Goal: Task Accomplishment & Management: Use online tool/utility

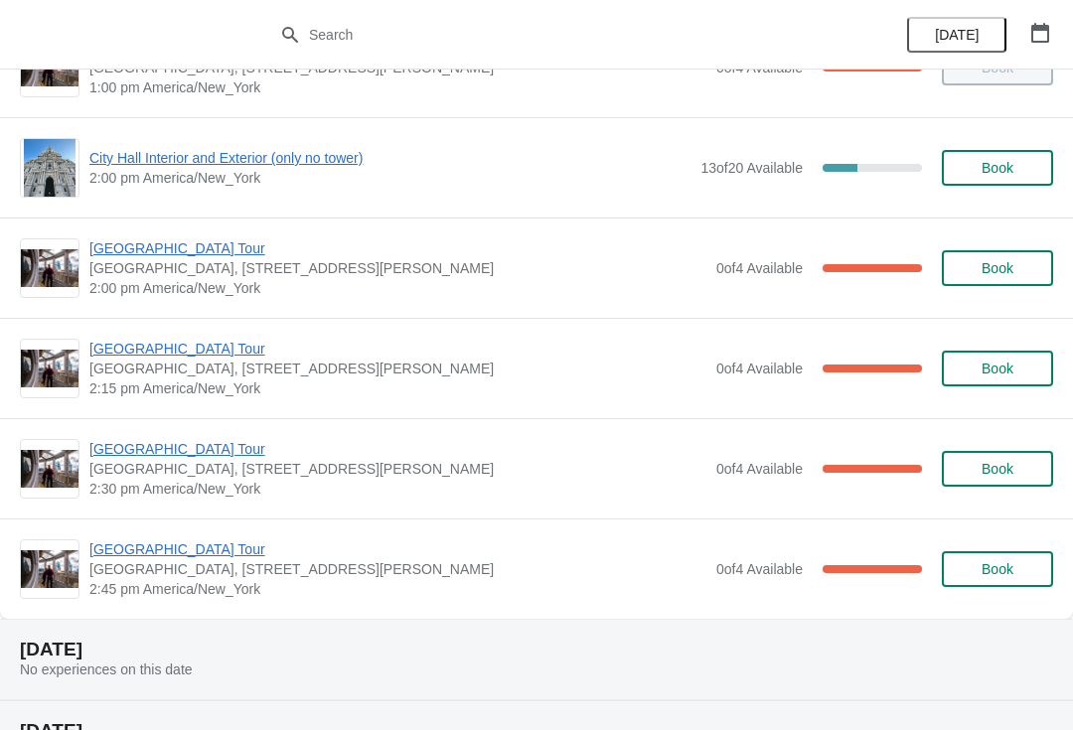
scroll to position [1568, 0]
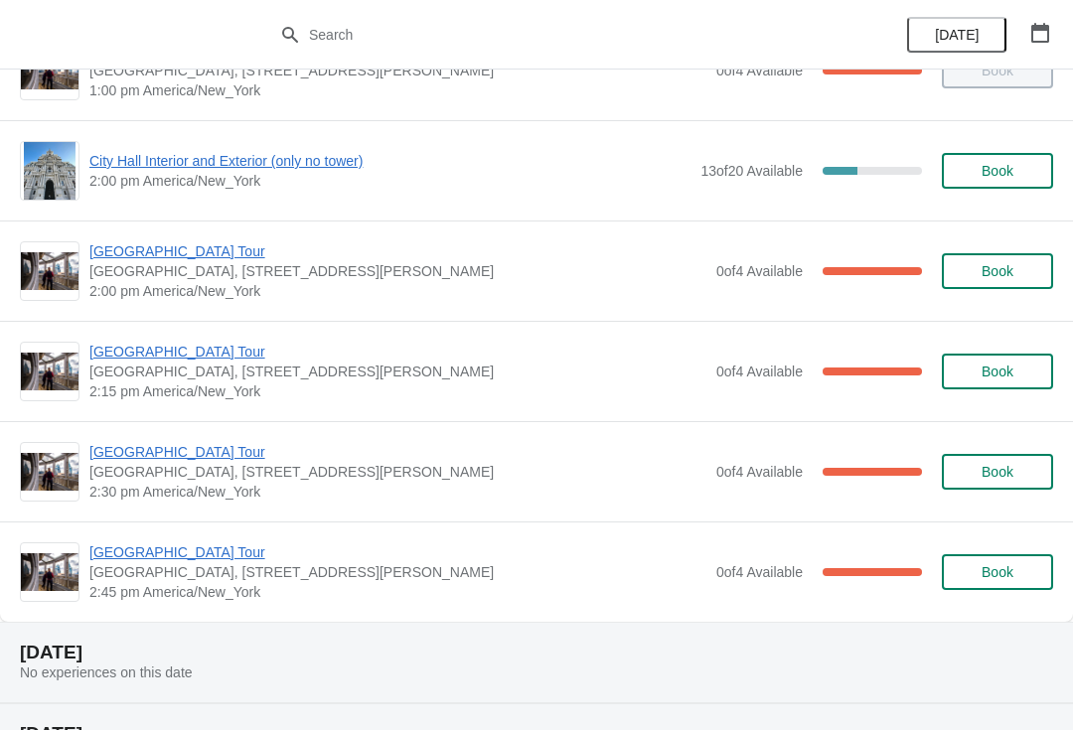
click at [205, 278] on span "[GEOGRAPHIC_DATA], [STREET_ADDRESS][PERSON_NAME]" at bounding box center [397, 271] width 617 height 20
click at [197, 227] on div "City Hall Tower Tour City Hall Visitor Center, 1400 John F Kennedy Boulevard Su…" at bounding box center [536, 271] width 1073 height 100
click at [172, 256] on span "[GEOGRAPHIC_DATA] Tour" at bounding box center [397, 251] width 617 height 20
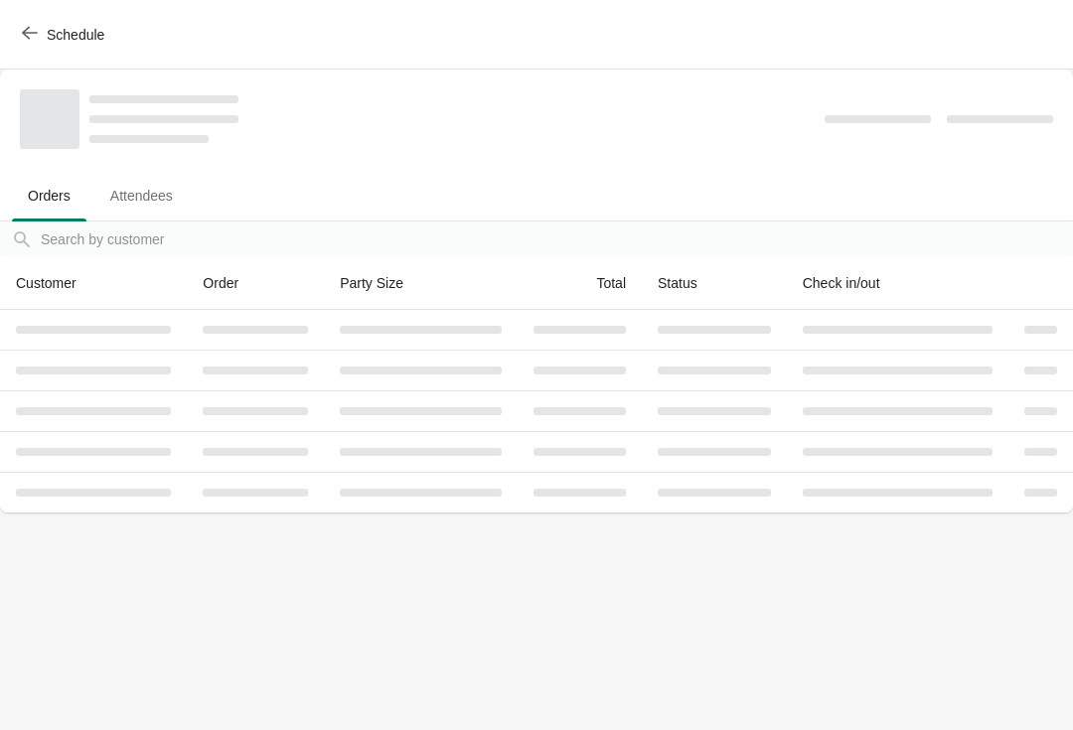
scroll to position [0, 0]
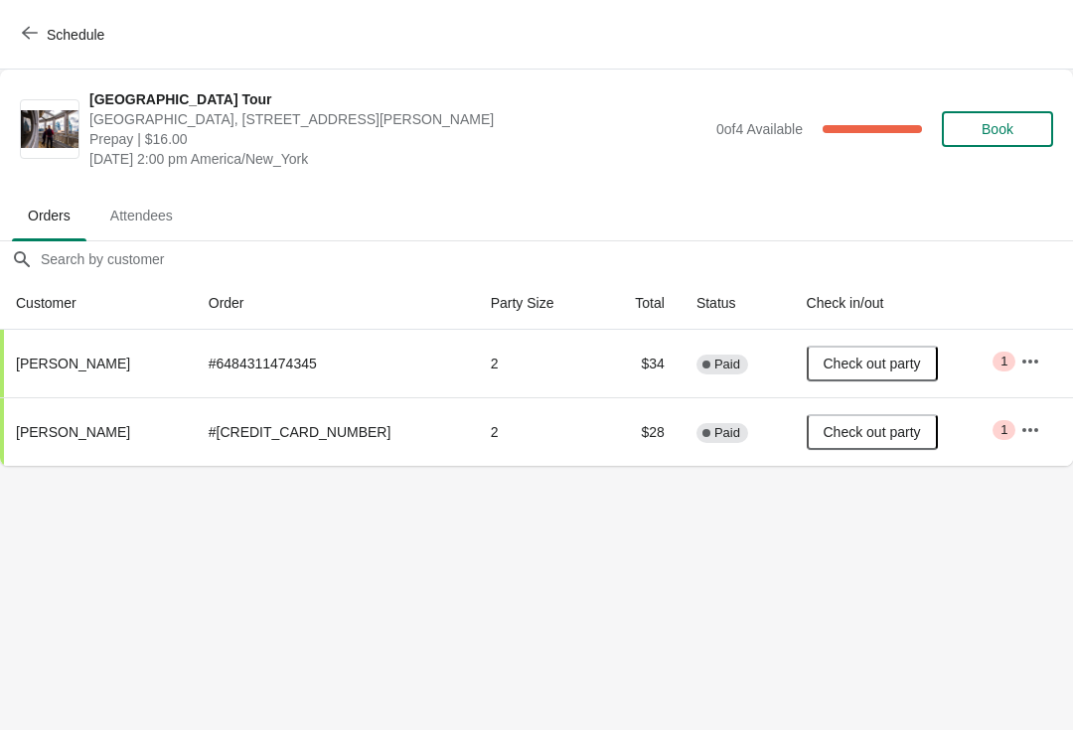
click at [56, 35] on span "Schedule" at bounding box center [76, 35] width 58 height 16
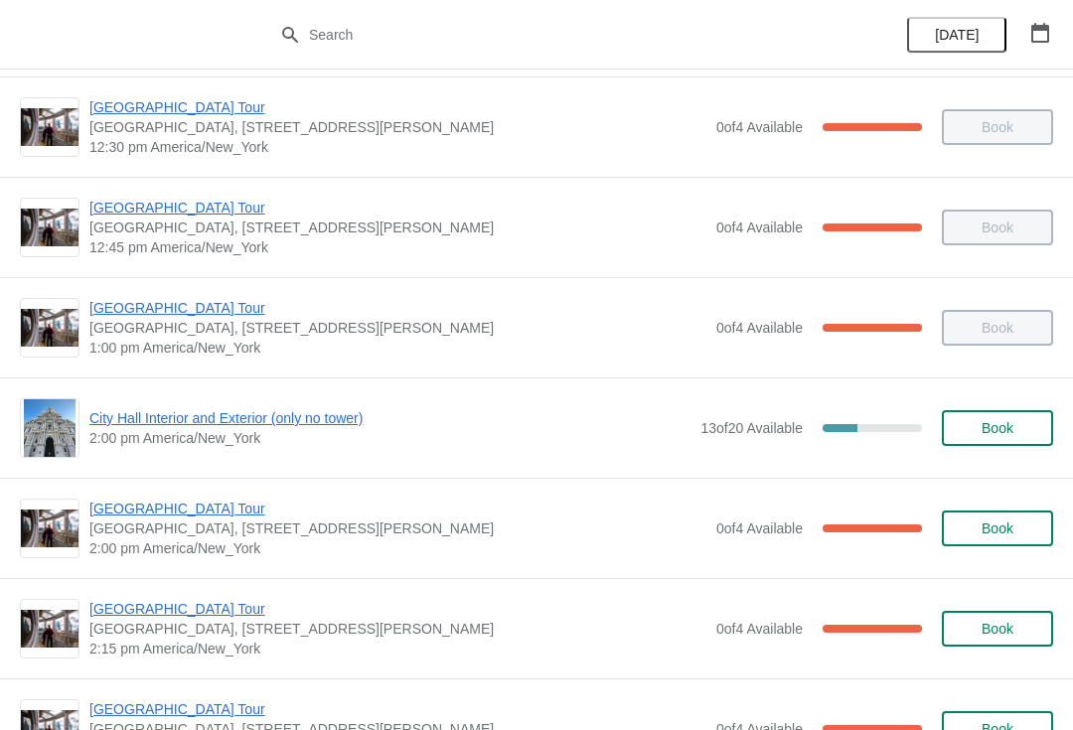
scroll to position [1312, 0]
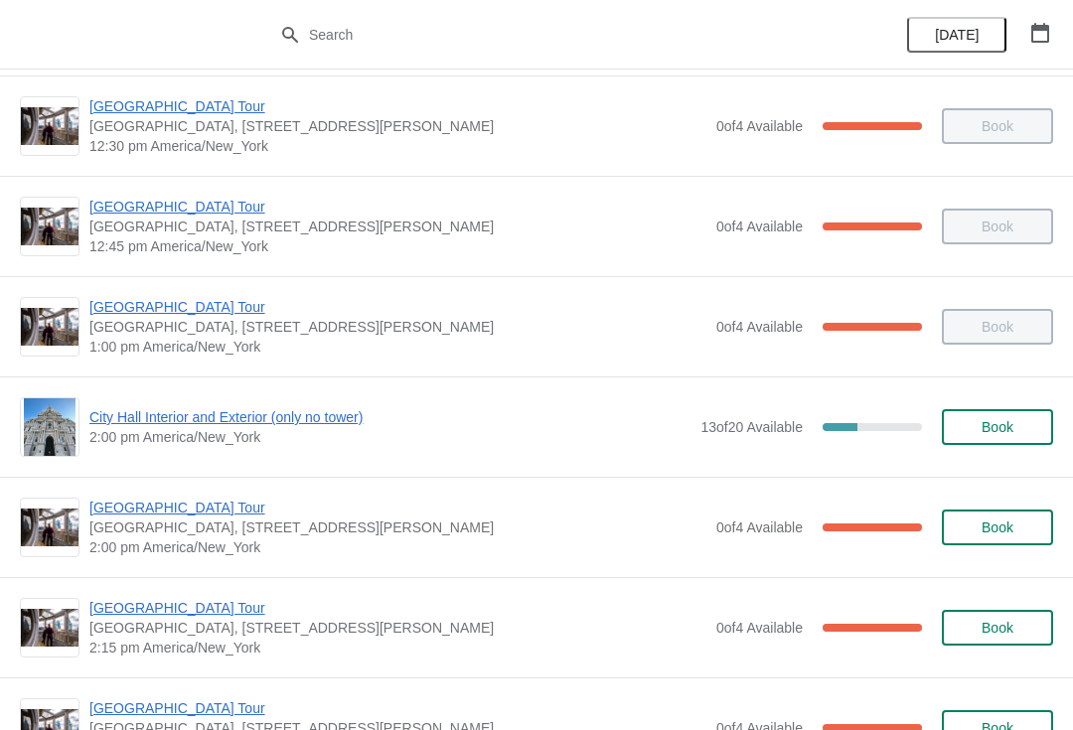
click at [181, 606] on span "[GEOGRAPHIC_DATA] Tour" at bounding box center [397, 608] width 617 height 20
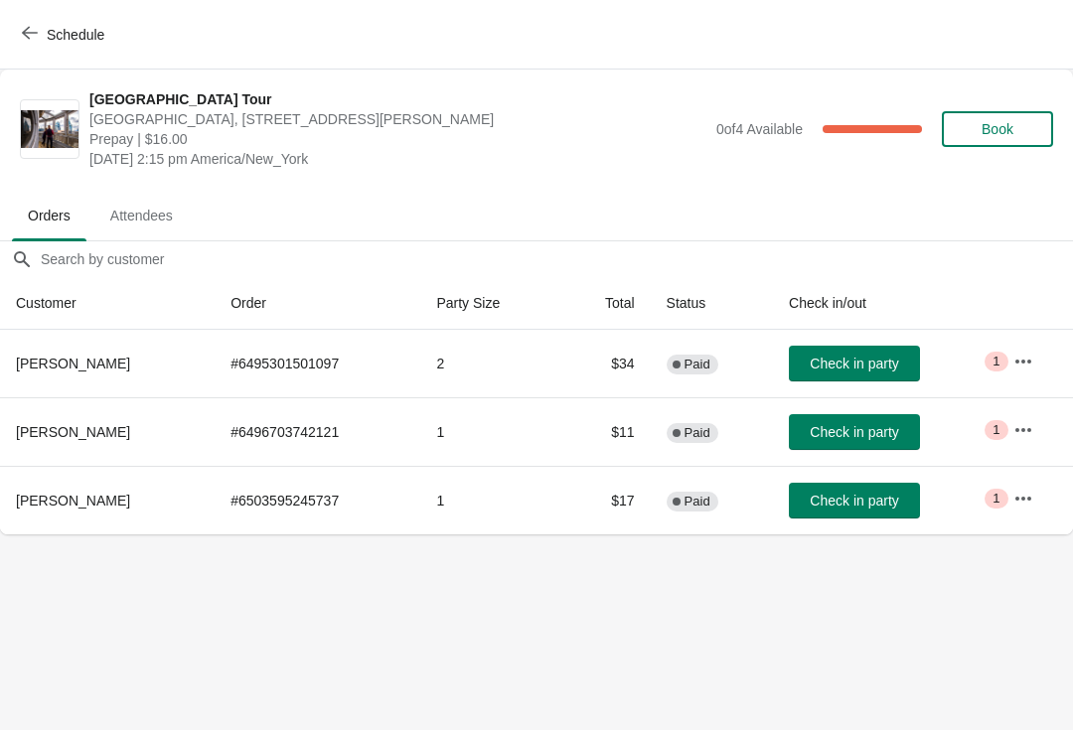
scroll to position [0, 0]
click at [858, 484] on button "Check in party" at bounding box center [854, 501] width 131 height 36
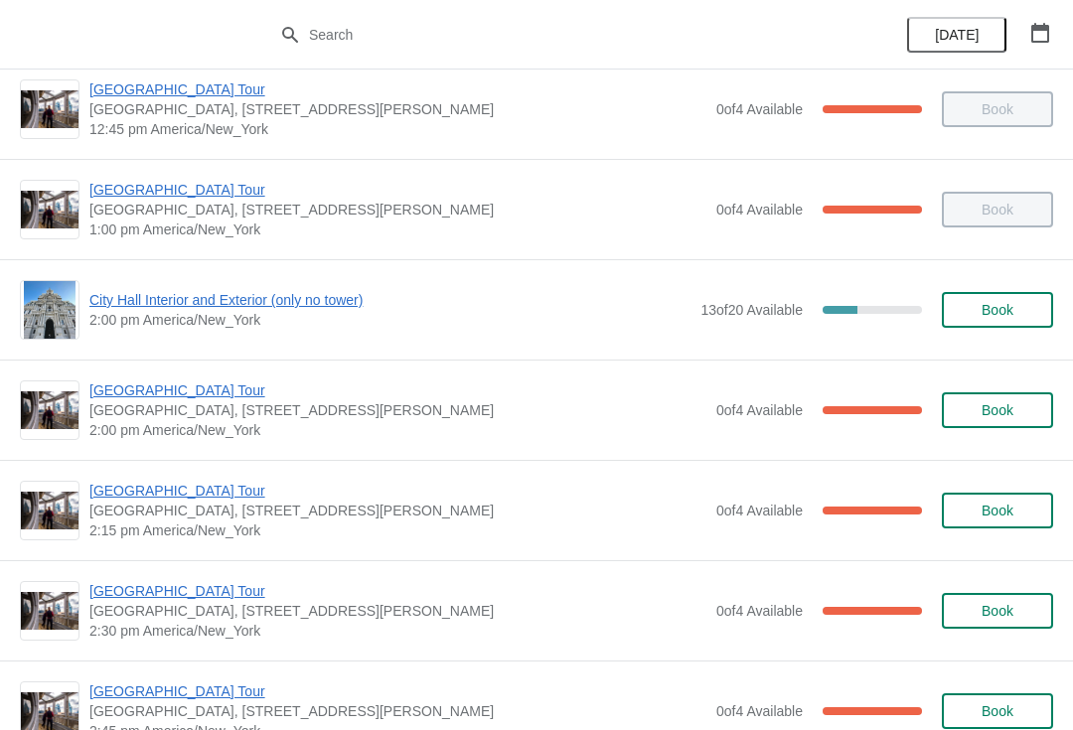
scroll to position [1451, 0]
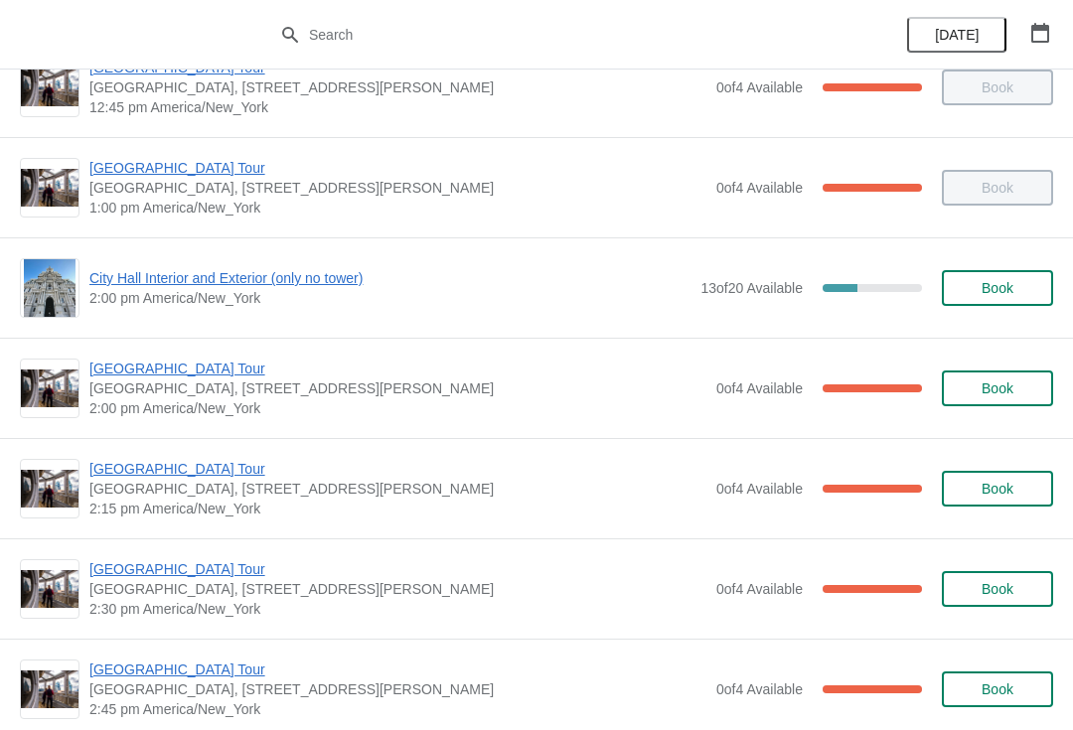
click at [220, 578] on span "[GEOGRAPHIC_DATA] Tour" at bounding box center [397, 569] width 617 height 20
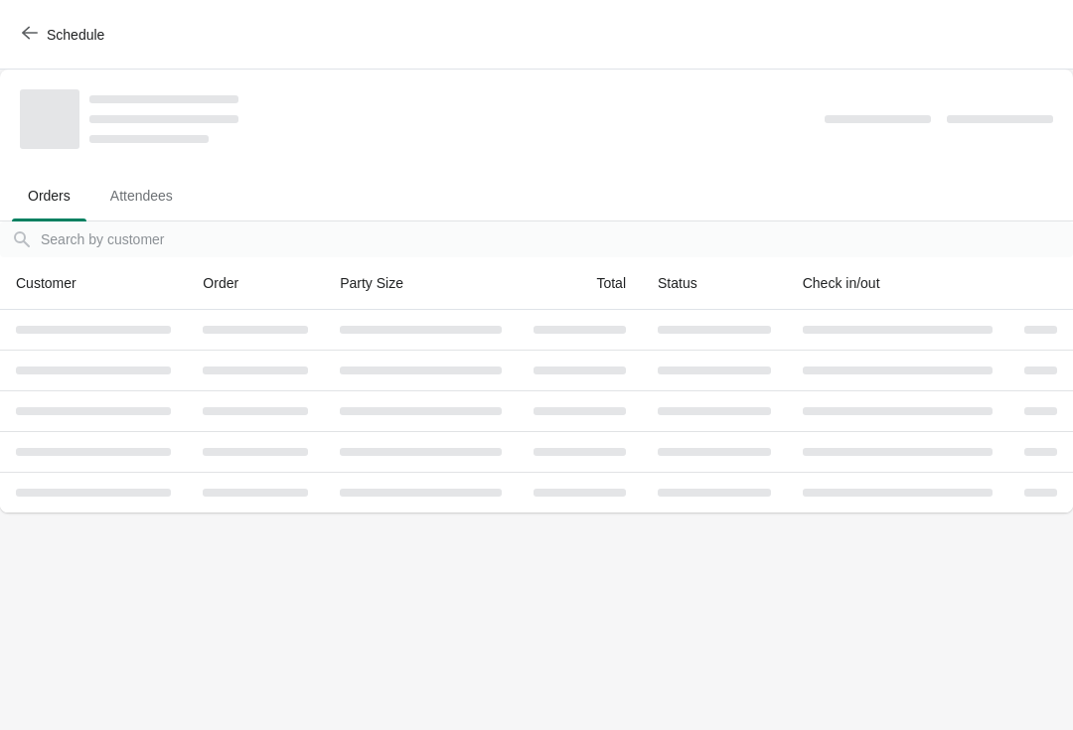
scroll to position [0, 0]
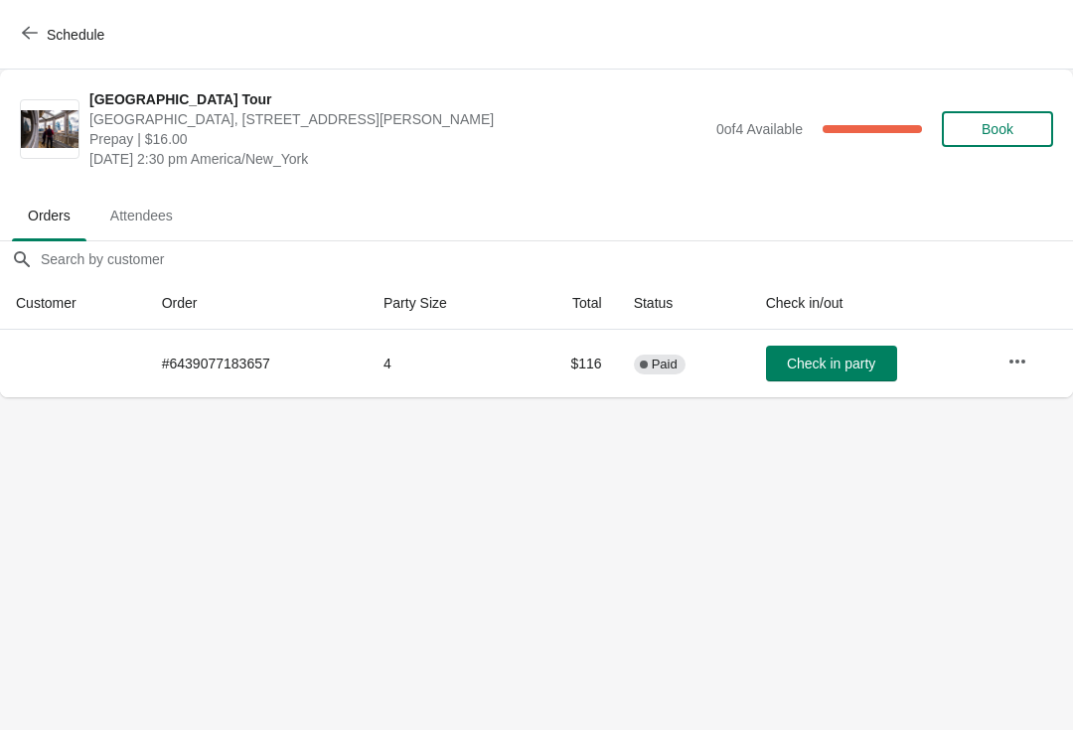
click at [53, 17] on button "Schedule" at bounding box center [65, 35] width 110 height 36
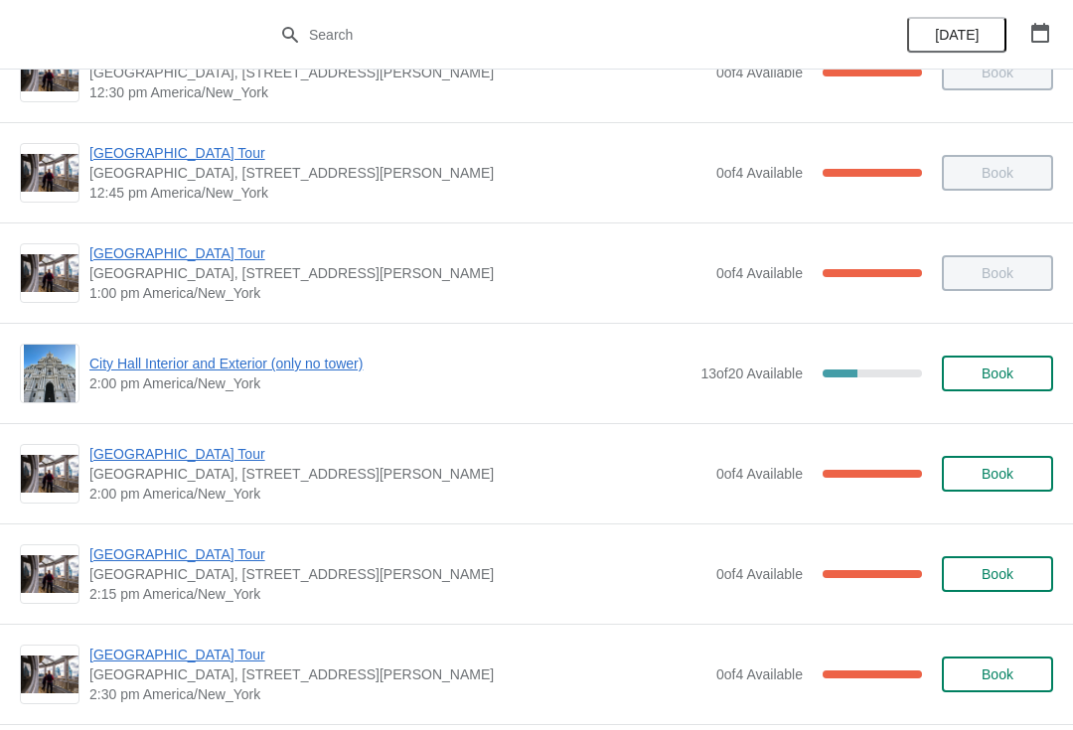
scroll to position [1364, 0]
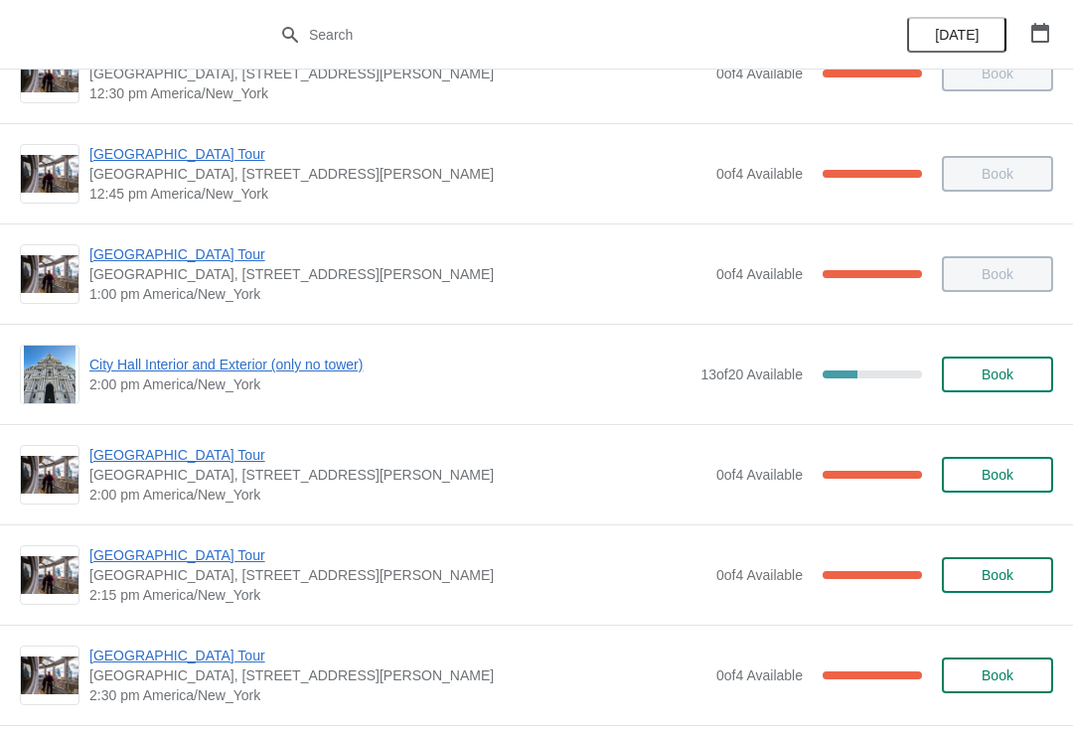
click at [205, 552] on span "[GEOGRAPHIC_DATA] Tour" at bounding box center [397, 556] width 617 height 20
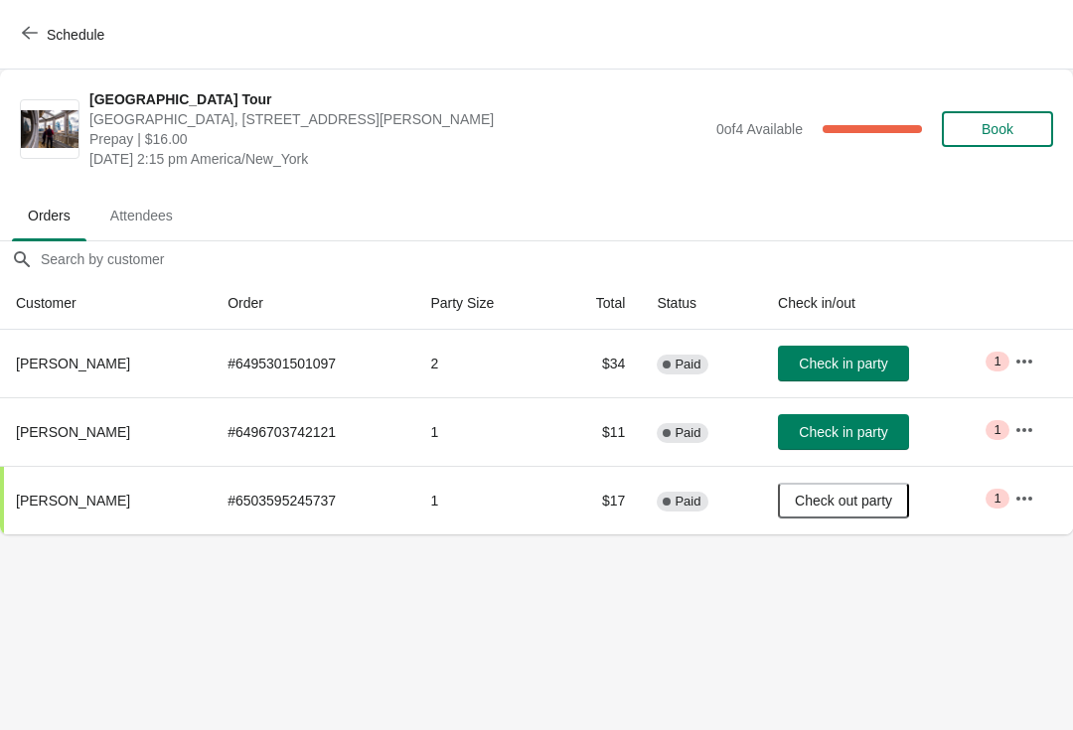
click at [867, 350] on button "Check in party" at bounding box center [843, 364] width 131 height 36
click at [134, 22] on div "Schedule" at bounding box center [536, 35] width 1073 height 70
click at [108, 19] on button "Schedule" at bounding box center [65, 35] width 110 height 36
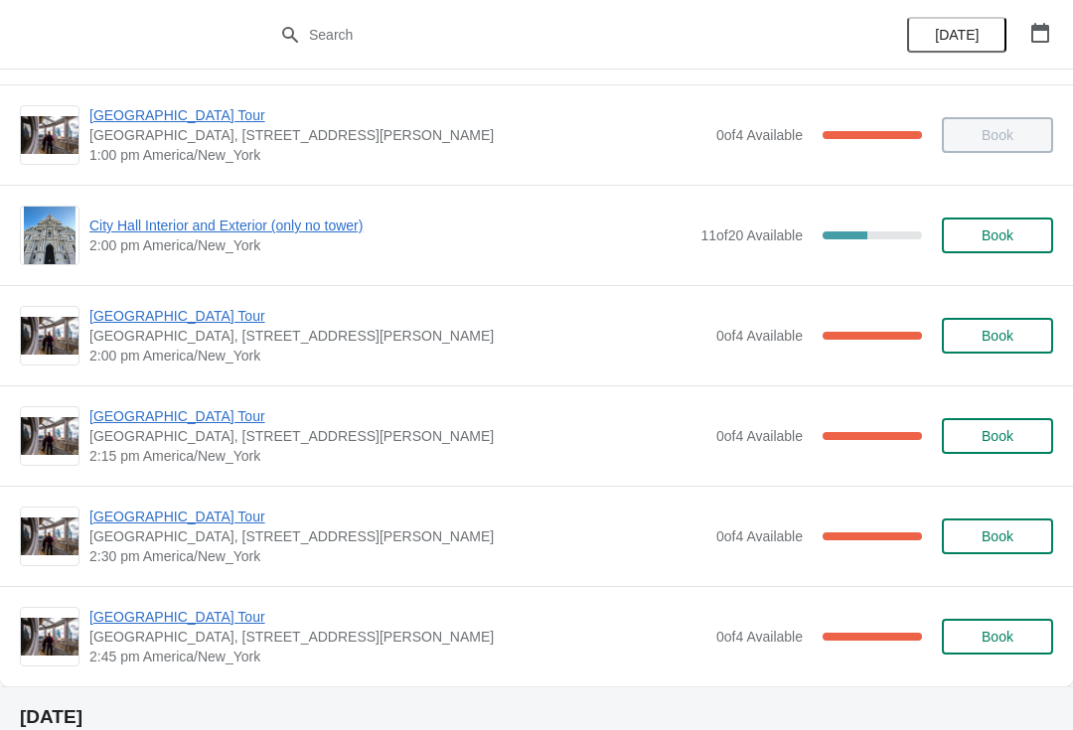
scroll to position [1502, 0]
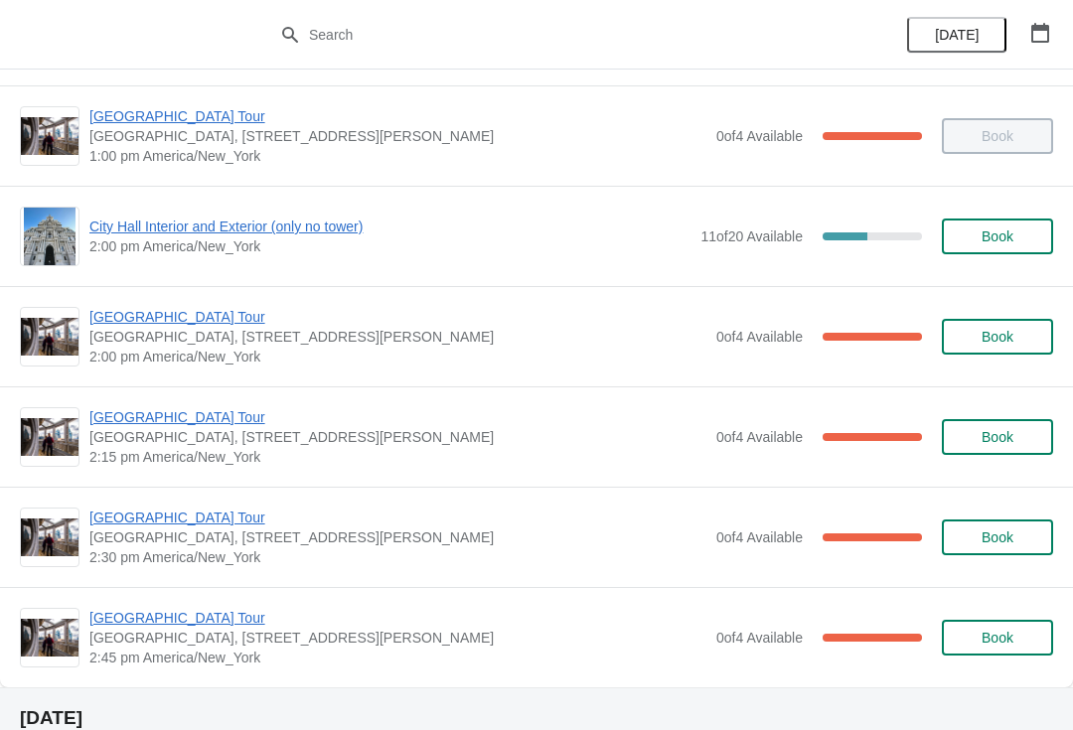
click at [272, 234] on span "City Hall Interior and Exterior (only no tower)" at bounding box center [389, 227] width 601 height 20
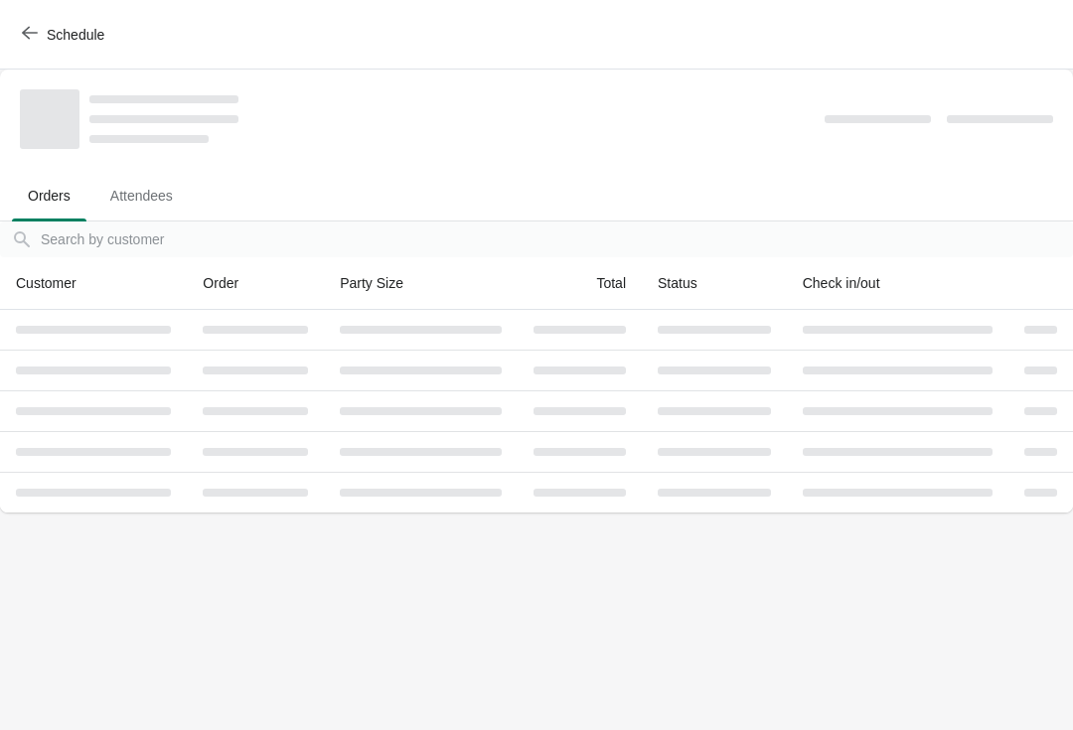
scroll to position [0, 0]
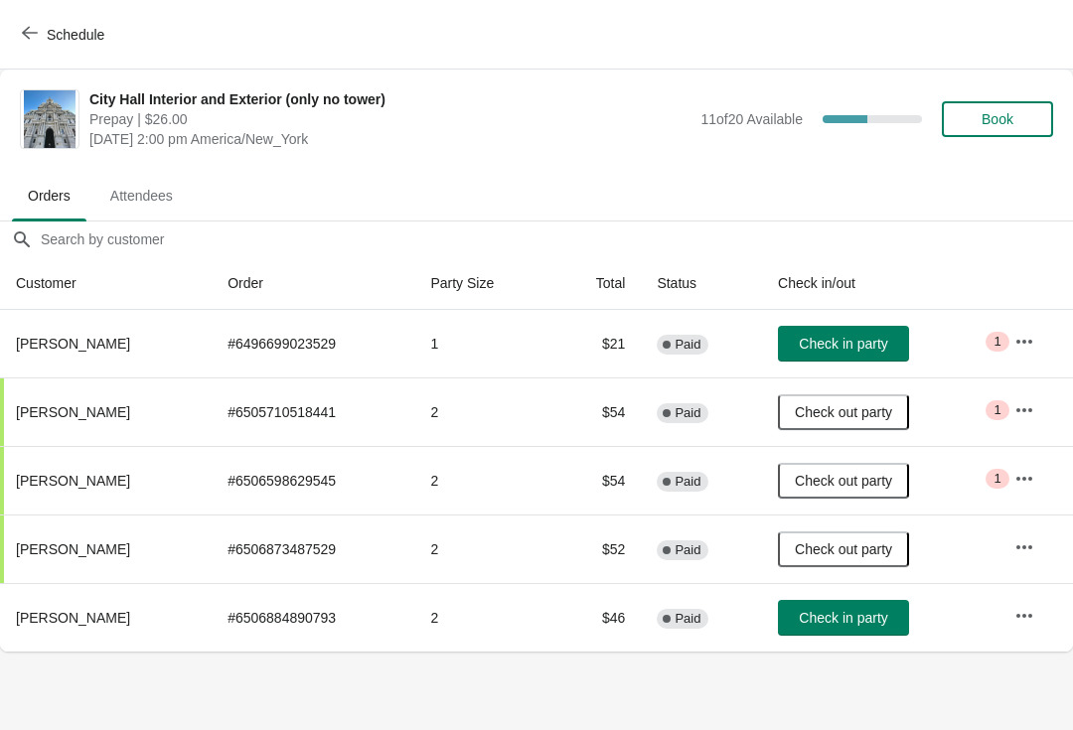
click at [878, 612] on span "Check in party" at bounding box center [843, 618] width 88 height 16
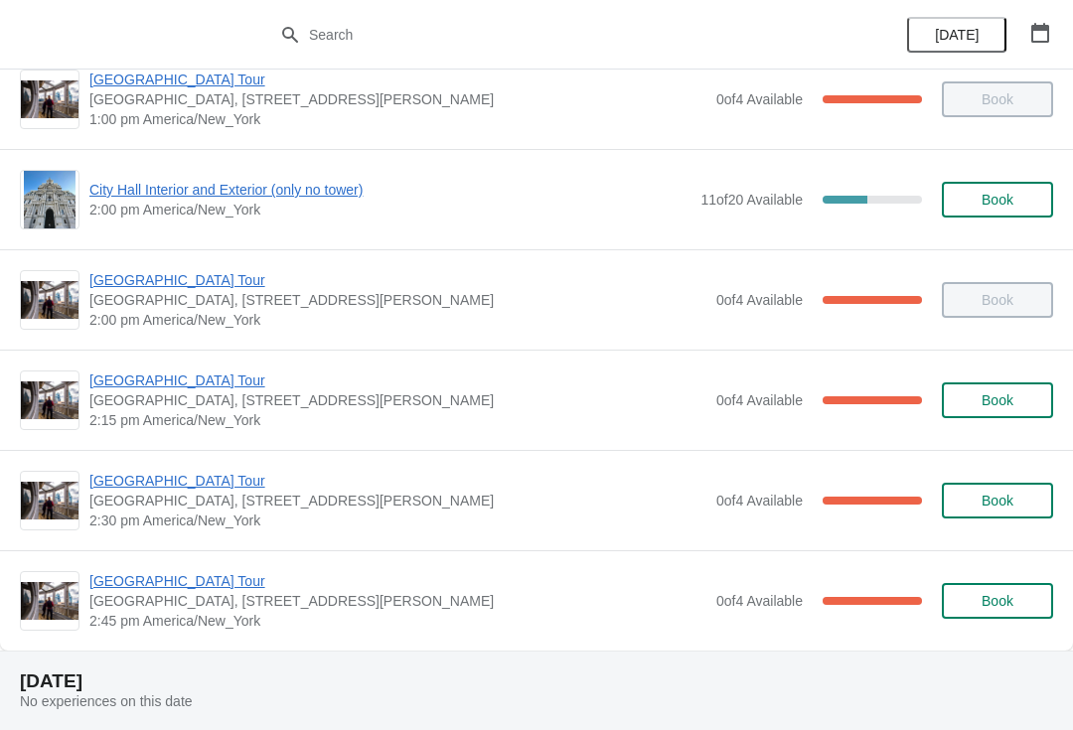
scroll to position [1540, 0]
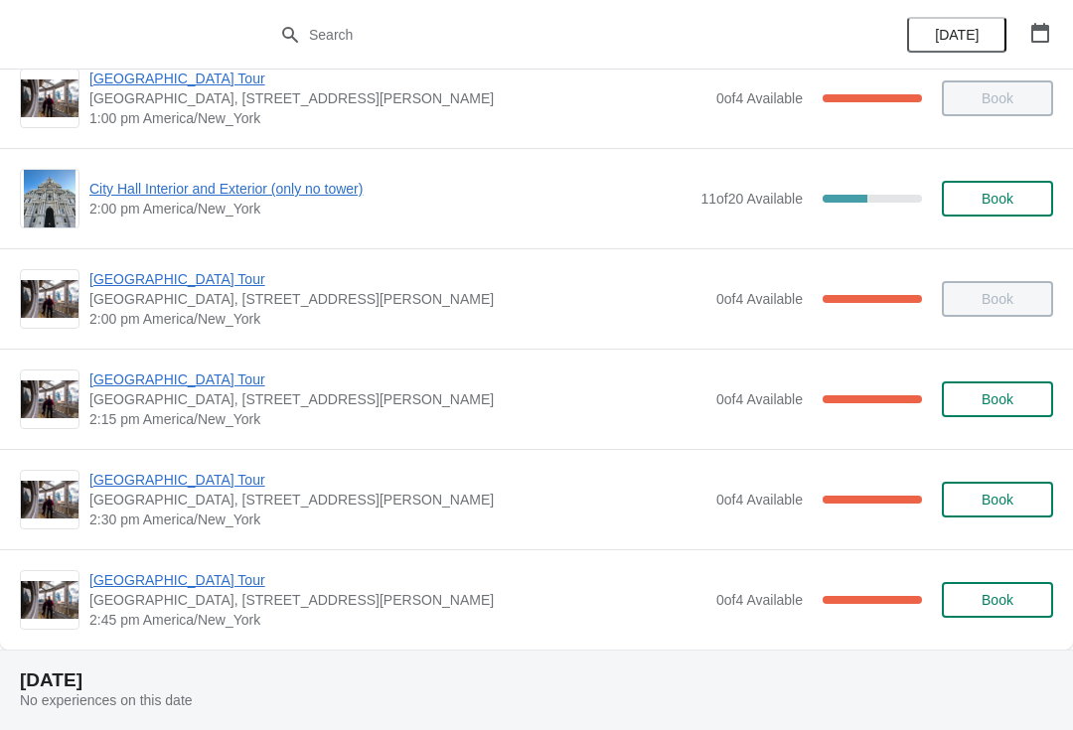
click at [226, 389] on span "[GEOGRAPHIC_DATA] Tour" at bounding box center [397, 380] width 617 height 20
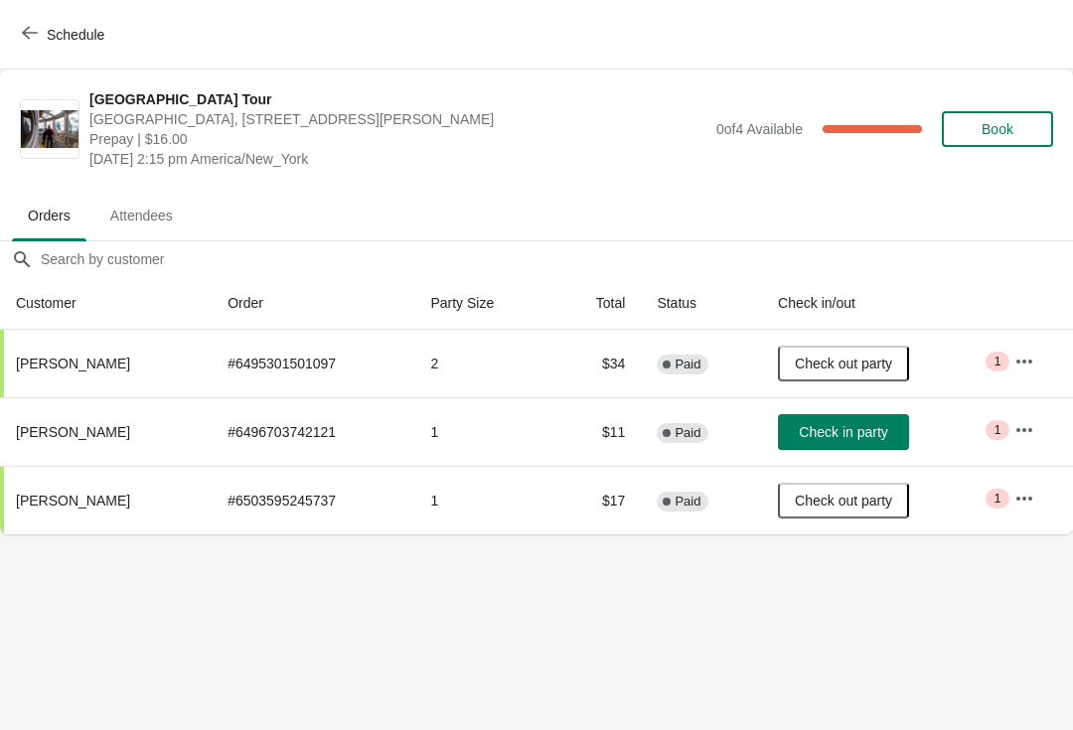
click at [875, 432] on span "Check in party" at bounding box center [843, 432] width 88 height 16
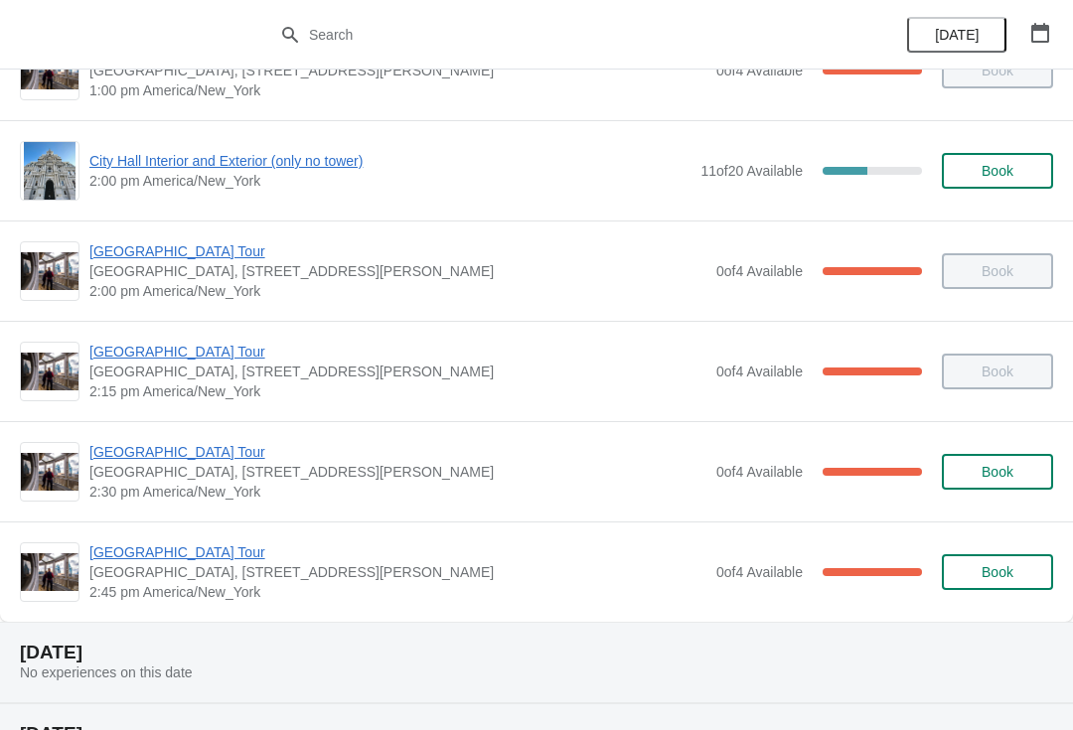
scroll to position [1569, 0]
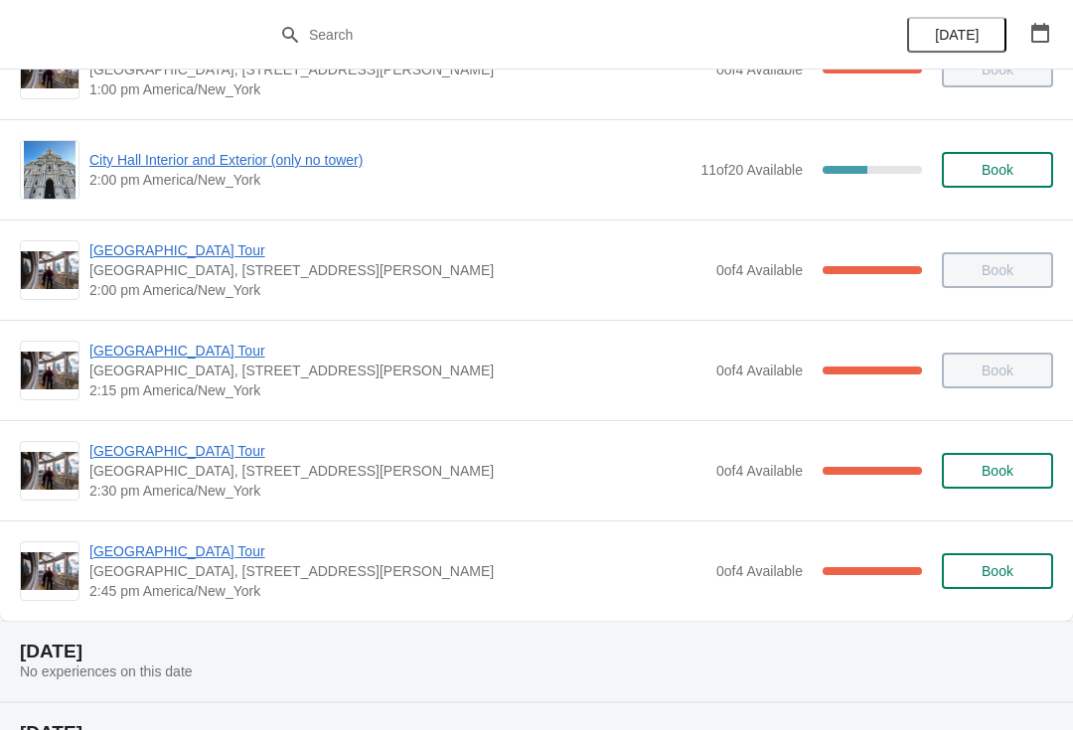
click at [217, 552] on span "[GEOGRAPHIC_DATA] Tour" at bounding box center [397, 552] width 617 height 20
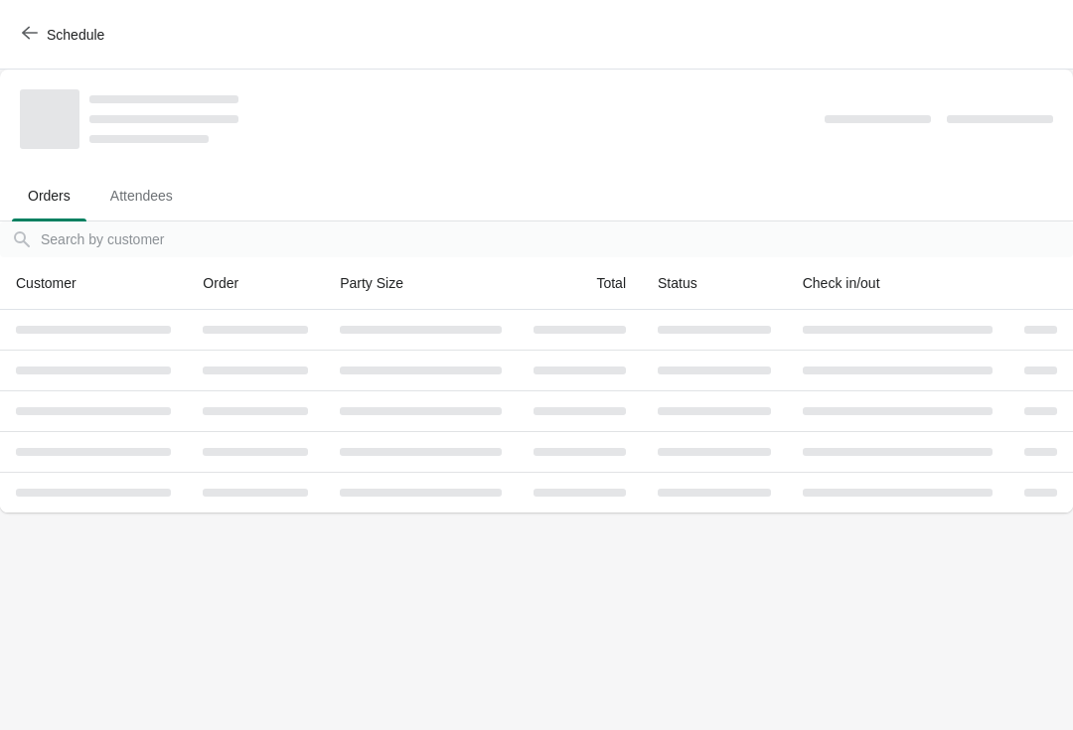
scroll to position [0, 0]
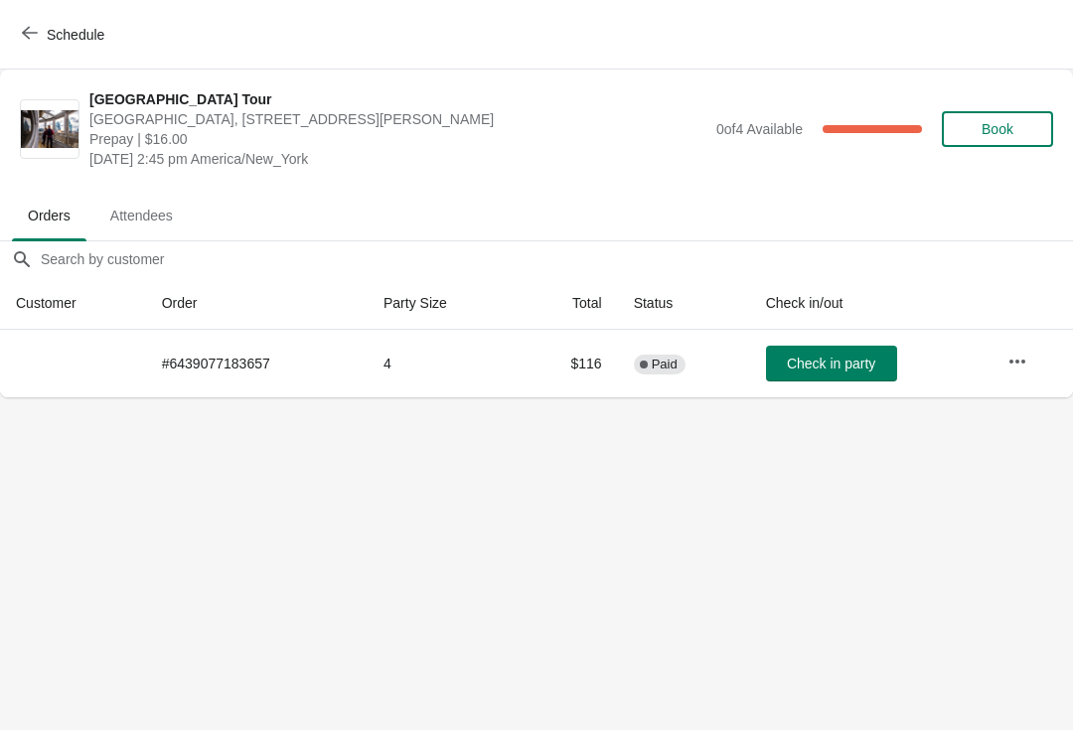
click at [64, 44] on button "Schedule" at bounding box center [65, 35] width 110 height 36
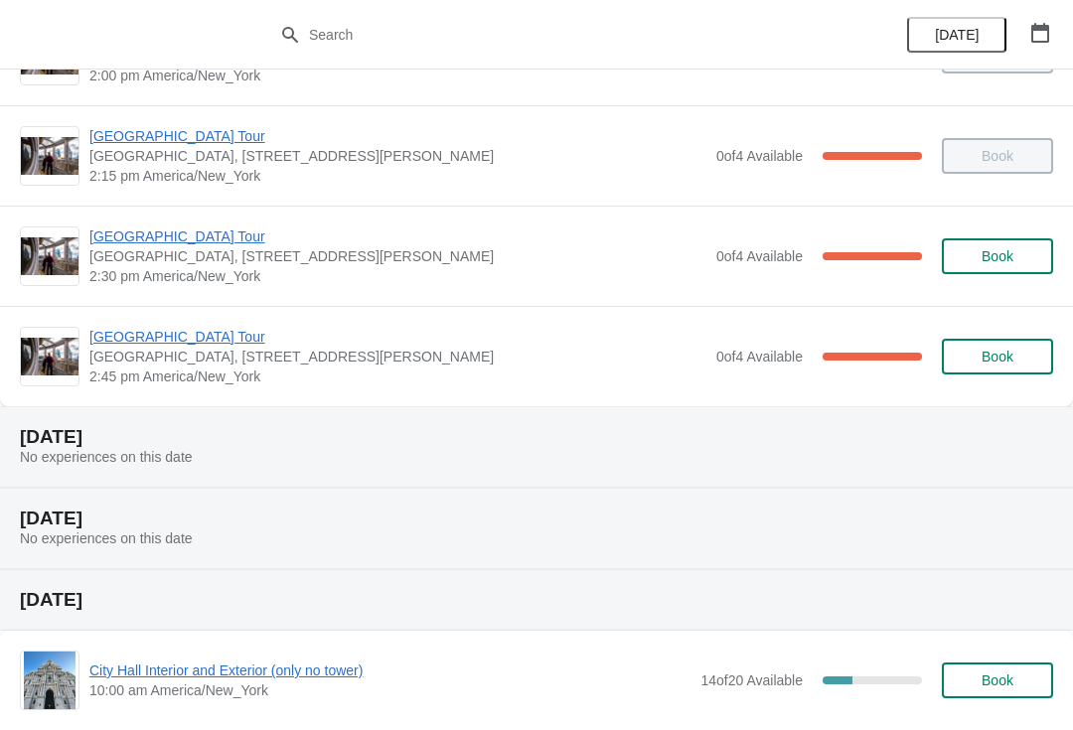
scroll to position [1787, 0]
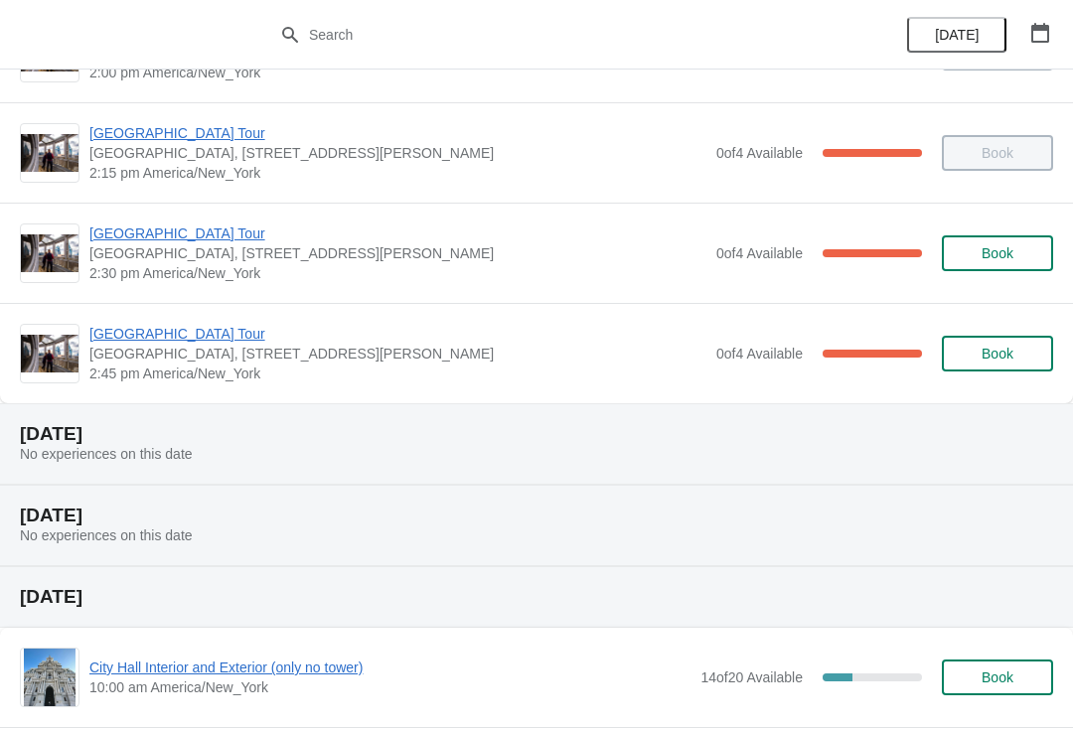
click at [204, 326] on span "[GEOGRAPHIC_DATA] Tour" at bounding box center [397, 334] width 617 height 20
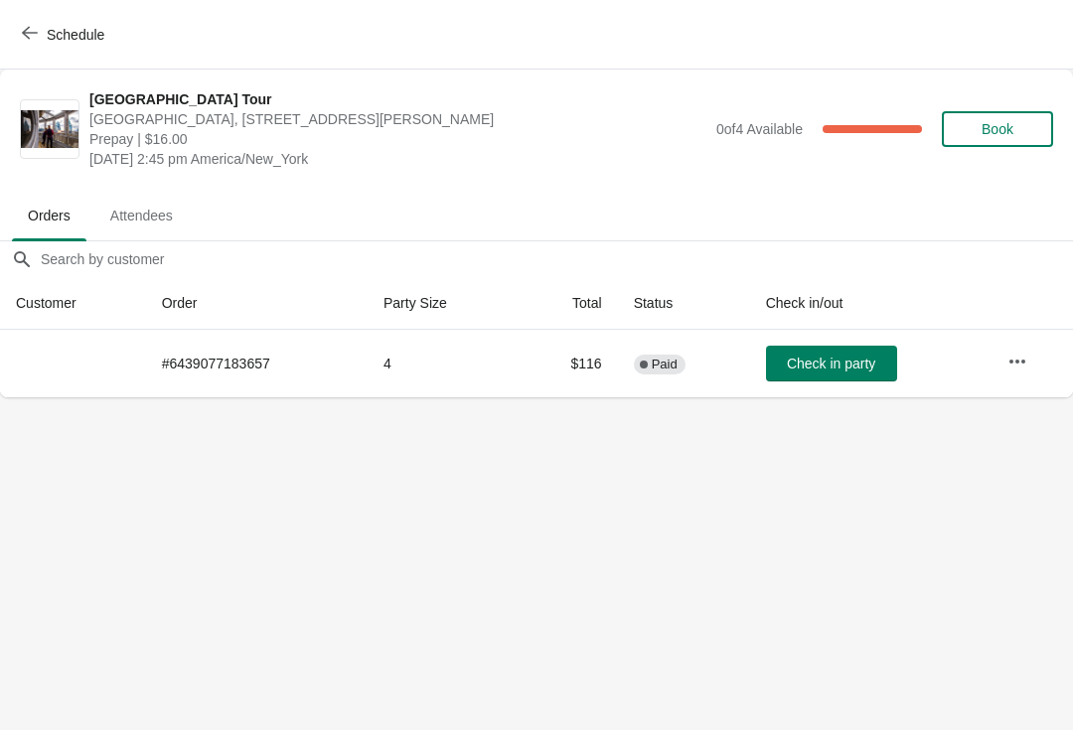
scroll to position [0, 0]
click at [44, 32] on span "Schedule" at bounding box center [65, 34] width 79 height 19
